Goal: Check status: Check status

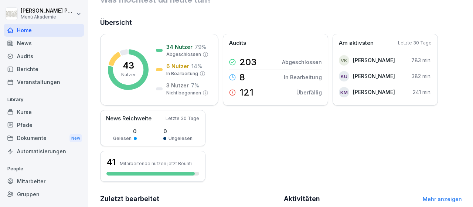
scroll to position [31, 0]
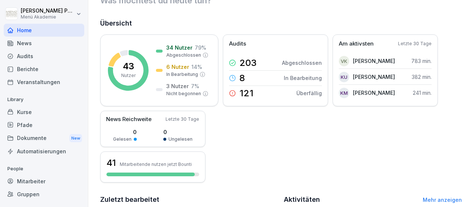
click at [42, 177] on div "Mitarbeiter" at bounding box center [44, 181] width 81 height 13
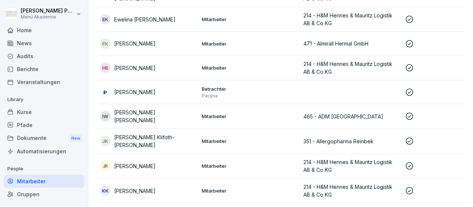
scroll to position [436, 0]
click at [150, 66] on p "[PERSON_NAME]" at bounding box center [134, 68] width 41 height 8
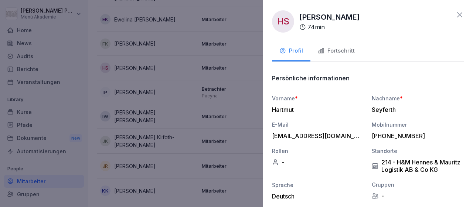
click at [338, 51] on div "Fortschritt" at bounding box center [336, 51] width 37 height 9
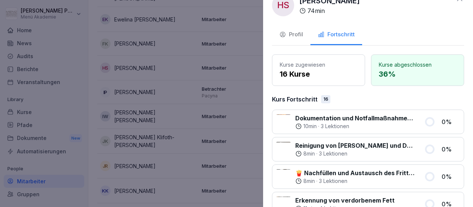
scroll to position [0, 0]
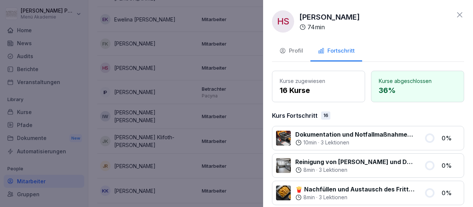
click at [460, 14] on icon at bounding box center [459, 14] width 5 height 5
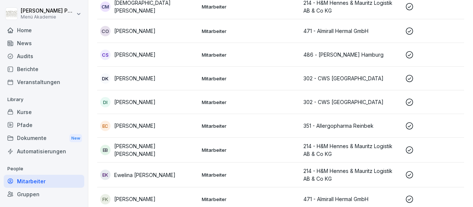
scroll to position [287, 0]
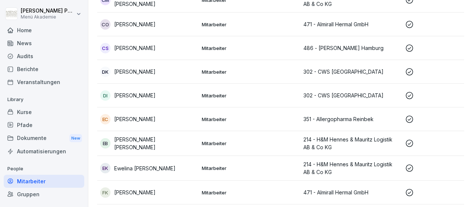
click at [165, 137] on td "EB [PERSON_NAME] [PERSON_NAME]" at bounding box center [148, 143] width 102 height 25
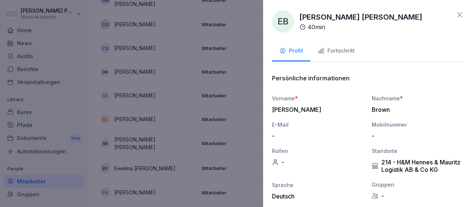
click at [348, 52] on div "Fortschritt" at bounding box center [336, 51] width 37 height 9
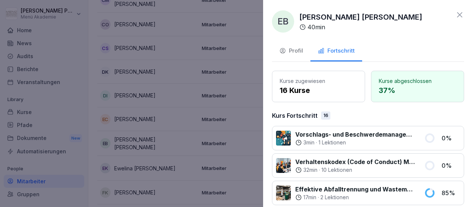
click at [456, 14] on icon at bounding box center [459, 14] width 9 height 9
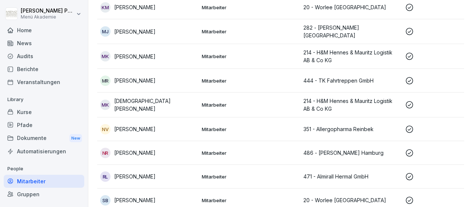
scroll to position [716, 0]
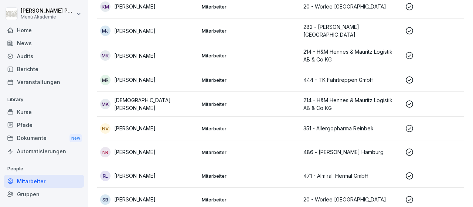
click at [157, 96] on div "MK [PERSON_NAME]" at bounding box center [148, 104] width 96 height 16
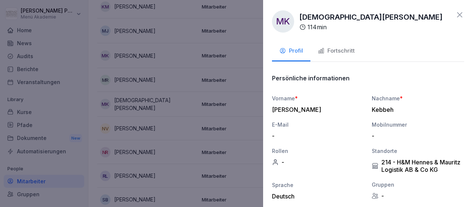
click at [329, 49] on div "Fortschritt" at bounding box center [336, 51] width 37 height 9
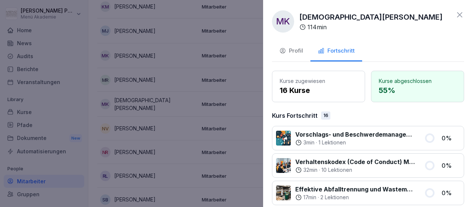
click at [458, 11] on icon at bounding box center [459, 14] width 9 height 9
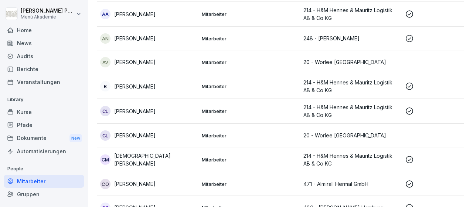
scroll to position [0, 0]
